Goal: Task Accomplishment & Management: Use online tool/utility

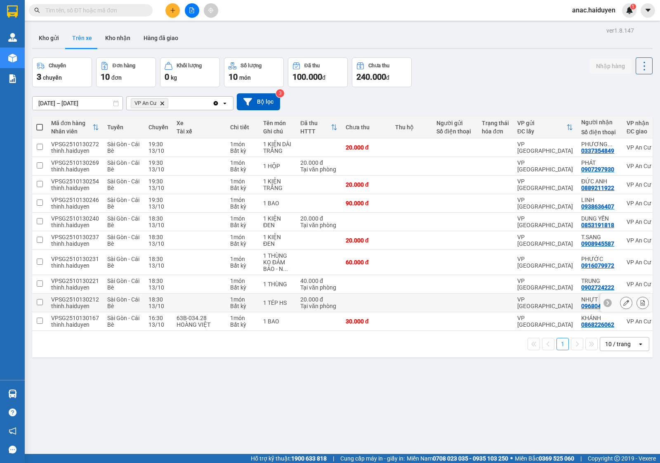
click at [38, 303] on input "checkbox" at bounding box center [40, 302] width 6 height 6
checkbox input "true"
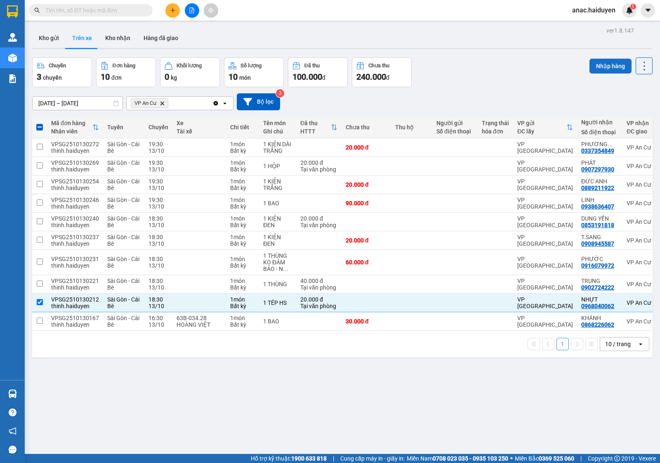
click at [594, 62] on button "Nhập hàng" at bounding box center [611, 66] width 42 height 15
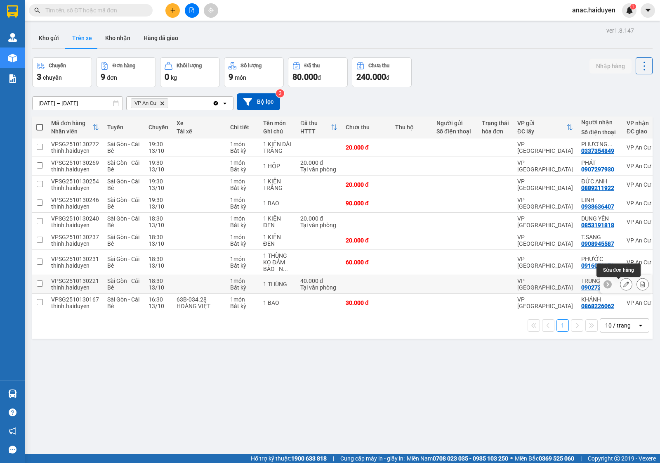
click at [624, 284] on icon at bounding box center [627, 284] width 6 height 6
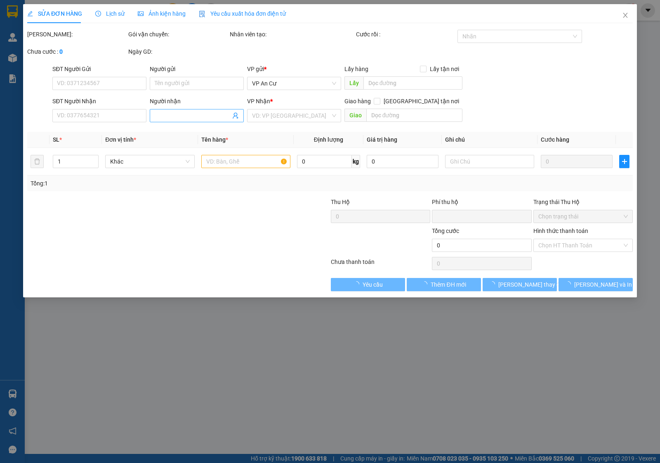
type input "0902724222"
type input "TRUNG"
type input "0"
type input "40.000"
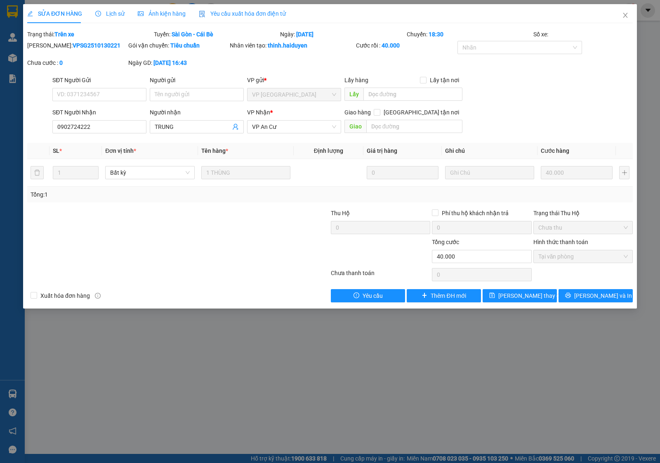
click at [118, 16] on span "Lịch sử" at bounding box center [109, 13] width 29 height 7
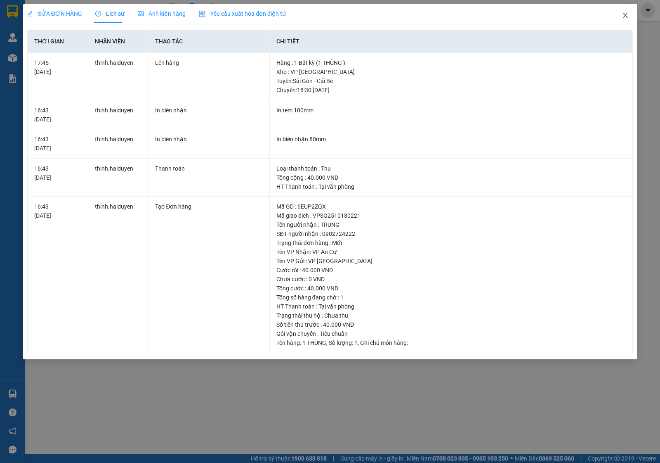
click at [626, 15] on icon "close" at bounding box center [625, 15] width 7 height 7
